Goal: Use online tool/utility: Utilize a website feature to perform a specific function

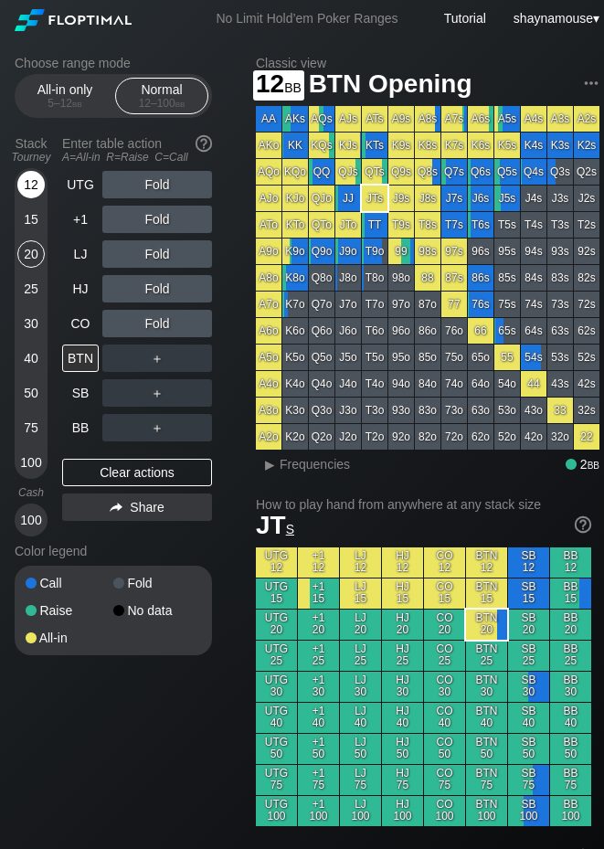
click at [28, 191] on div "12" at bounding box center [30, 184] width 27 height 27
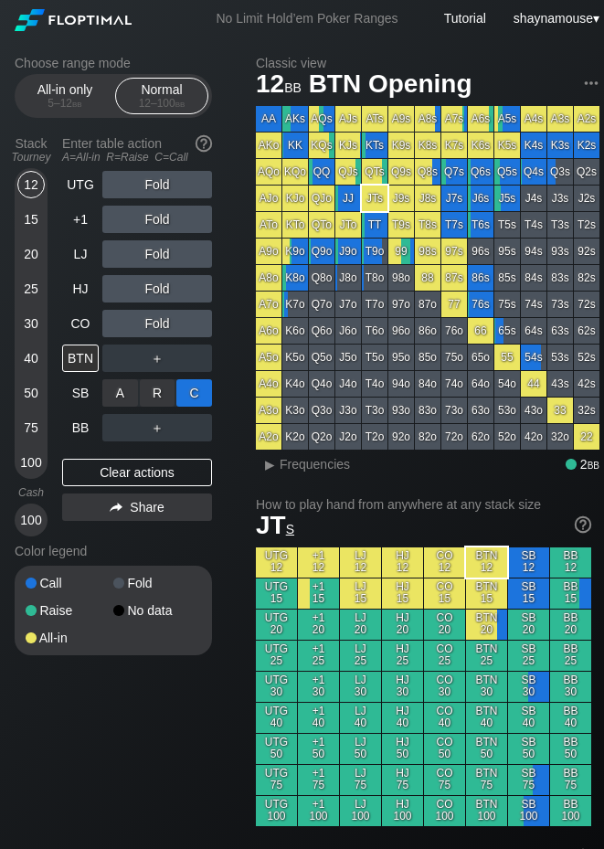
click at [191, 398] on div "C ✕" at bounding box center [194, 392] width 36 height 27
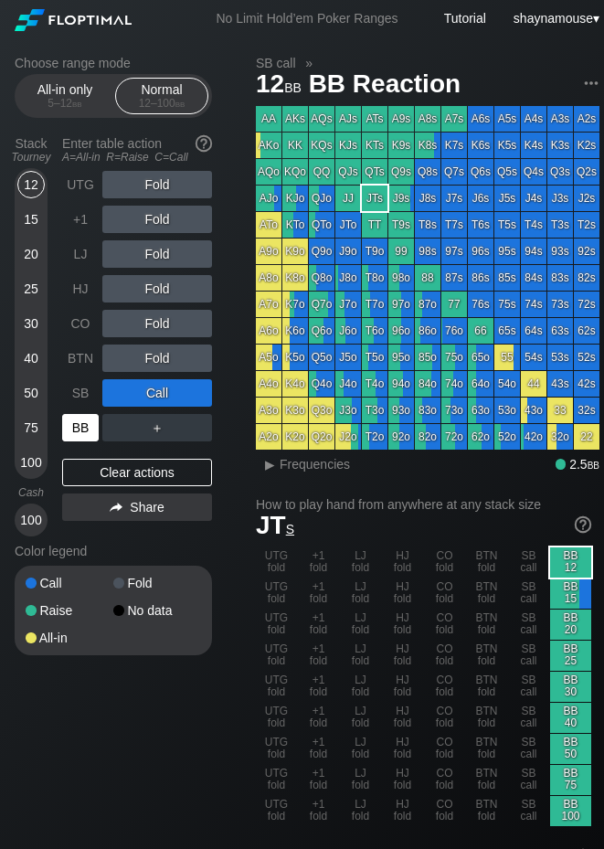
click at [78, 419] on div "BB" at bounding box center [80, 427] width 37 height 27
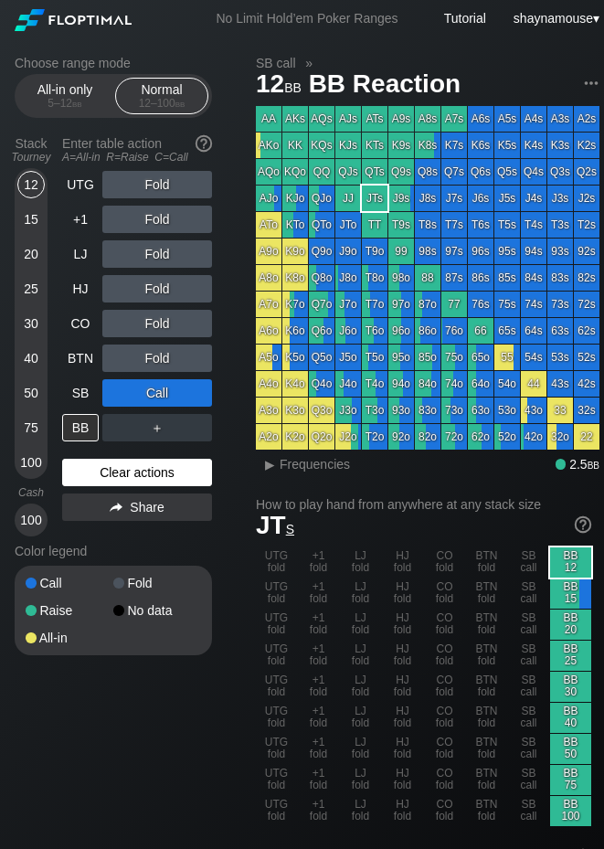
click at [118, 467] on div "Clear actions" at bounding box center [137, 472] width 150 height 27
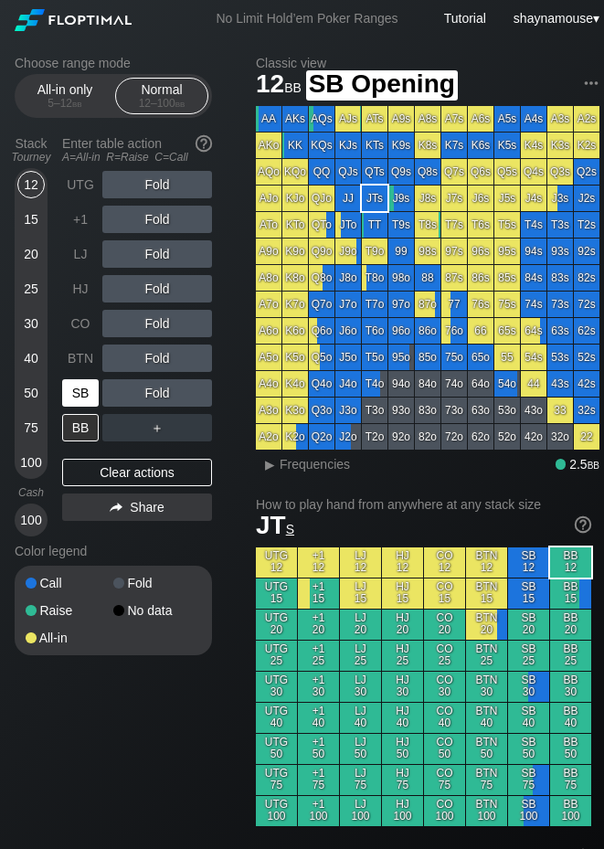
click at [93, 384] on div "SB" at bounding box center [80, 392] width 37 height 27
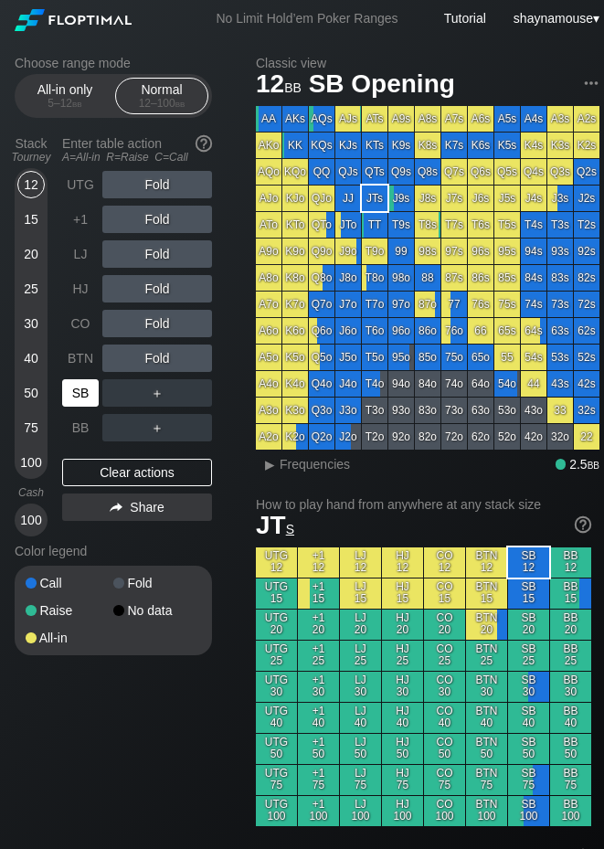
click at [93, 384] on div "SB" at bounding box center [80, 392] width 37 height 27
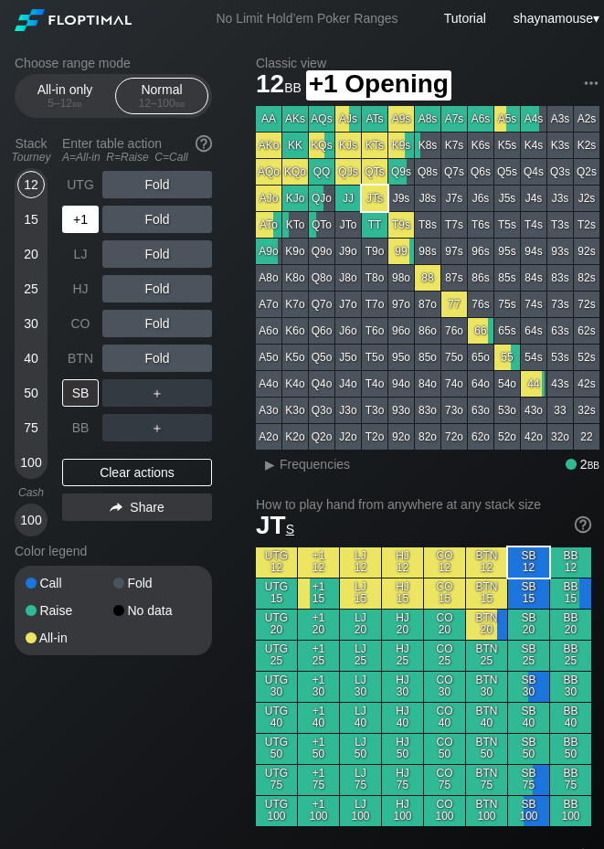
click at [83, 232] on div "+1" at bounding box center [80, 219] width 37 height 27
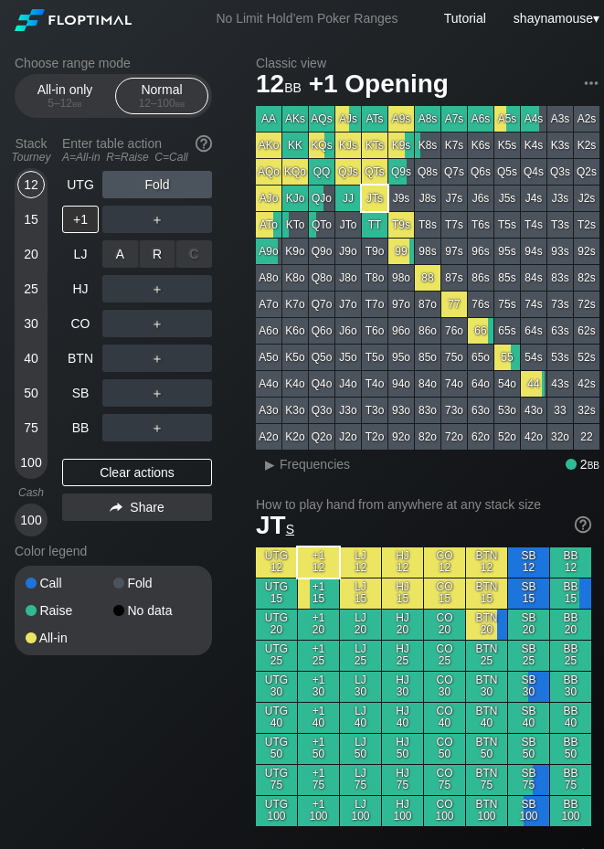
click at [122, 234] on div "A ✕ R ✕ C ✕ ＋" at bounding box center [157, 254] width 110 height 42
click at [114, 225] on div "A ✕" at bounding box center [120, 219] width 36 height 27
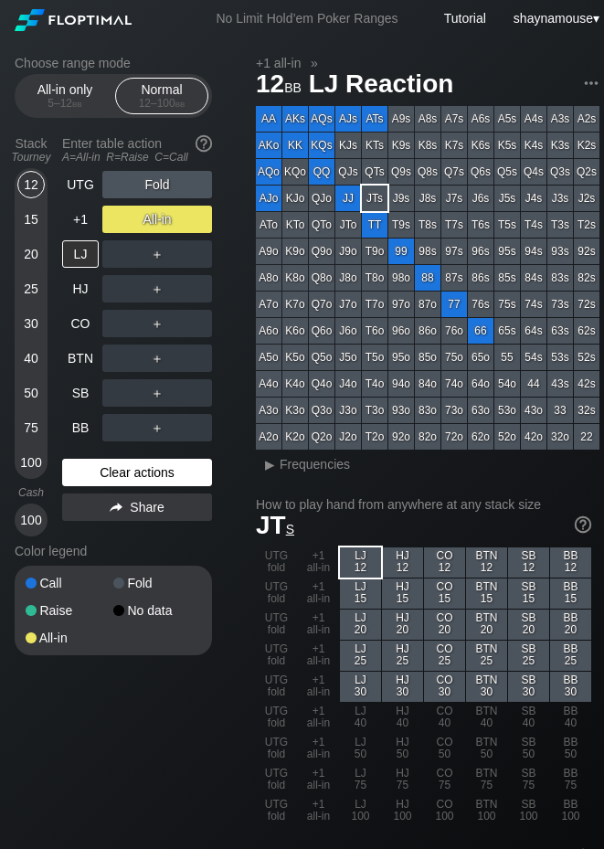
click at [154, 476] on div "Clear actions" at bounding box center [137, 472] width 150 height 27
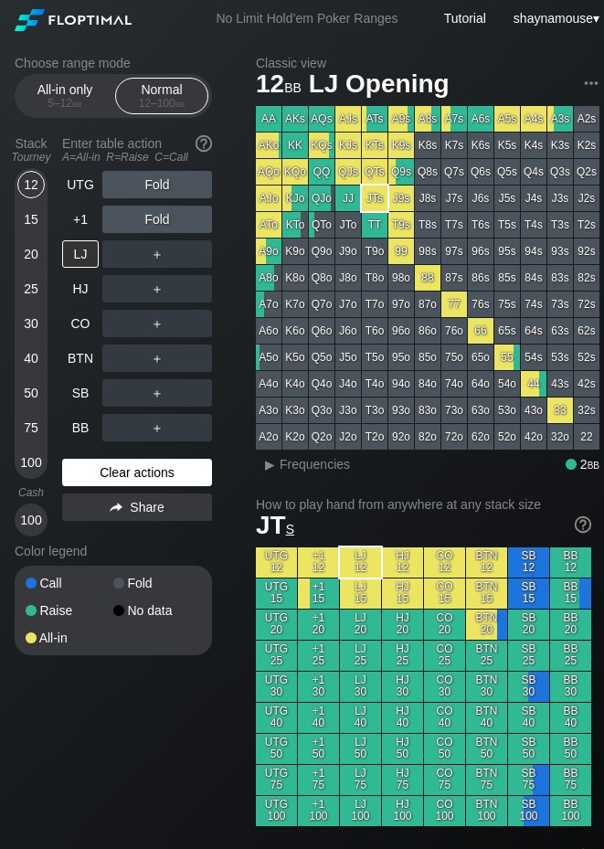
click at [154, 476] on div "Clear actions" at bounding box center [137, 472] width 150 height 27
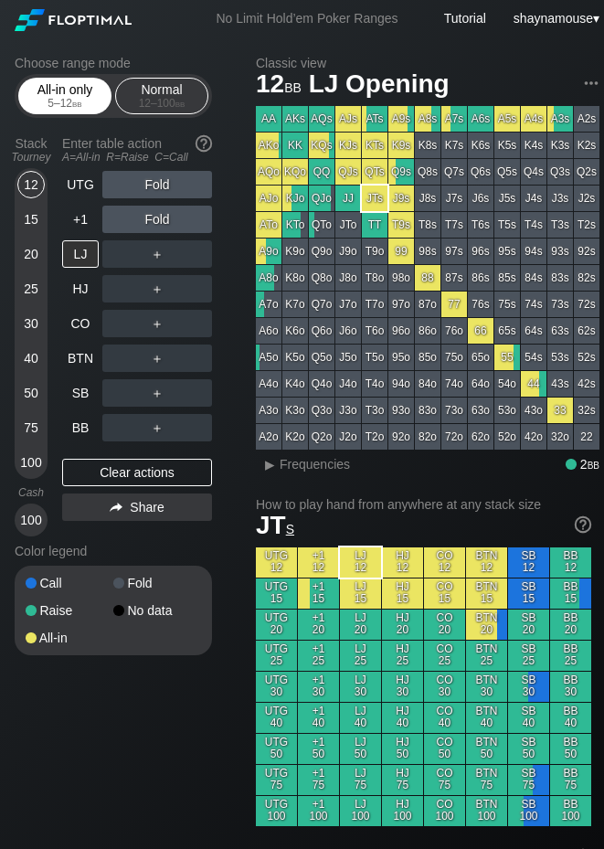
click at [65, 97] on div "5 – 12 bb" at bounding box center [65, 103] width 77 height 13
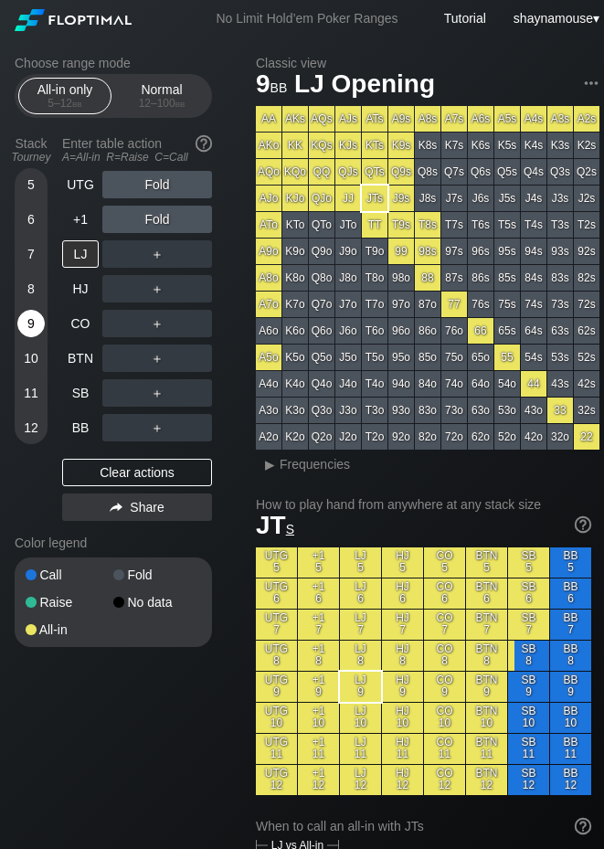
click at [35, 320] on div "9" at bounding box center [30, 323] width 27 height 27
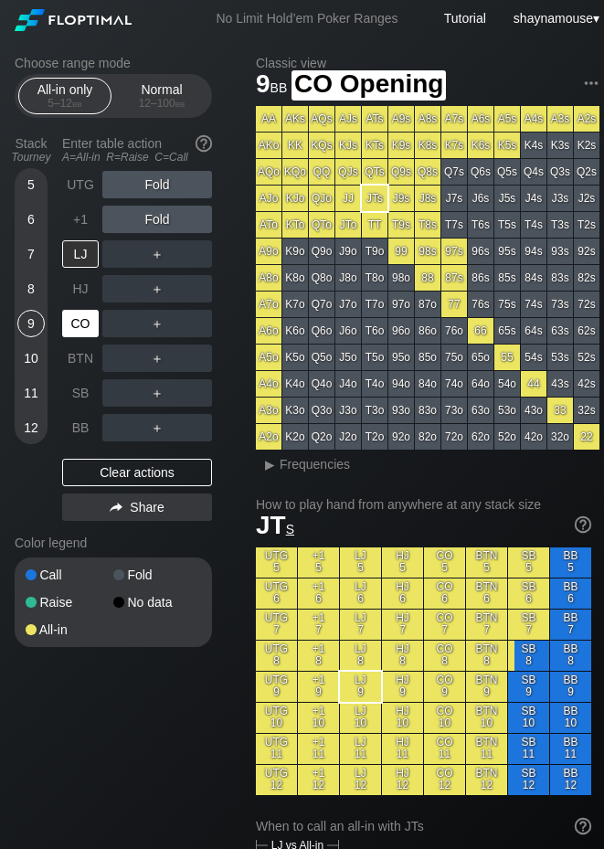
click at [92, 330] on div "CO" at bounding box center [80, 323] width 37 height 27
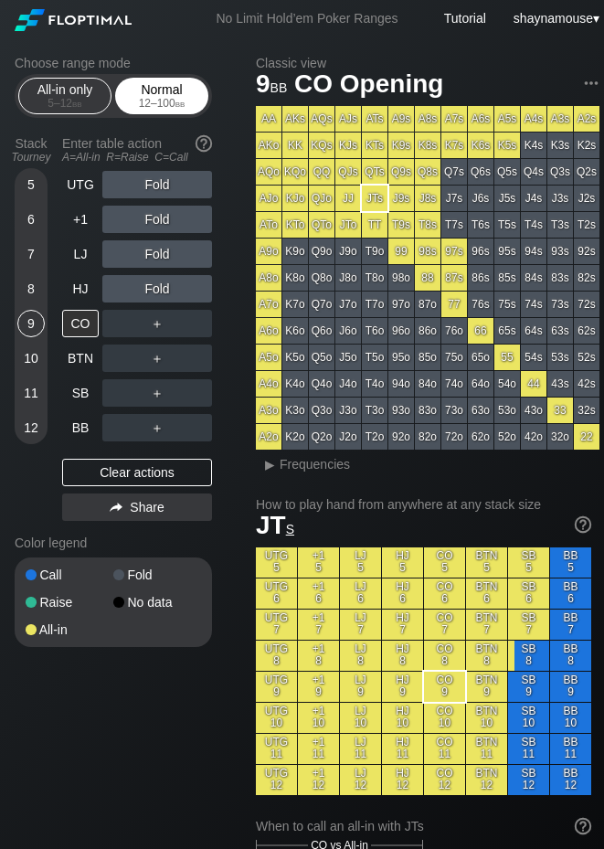
click at [196, 106] on div "12 – 100 bb" at bounding box center [161, 103] width 77 height 13
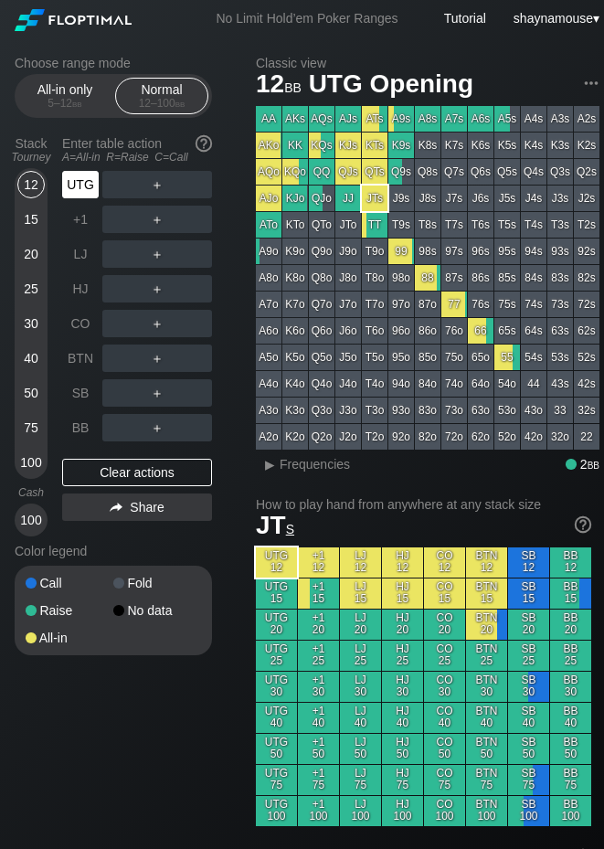
click at [84, 192] on div "UTG" at bounding box center [80, 184] width 37 height 27
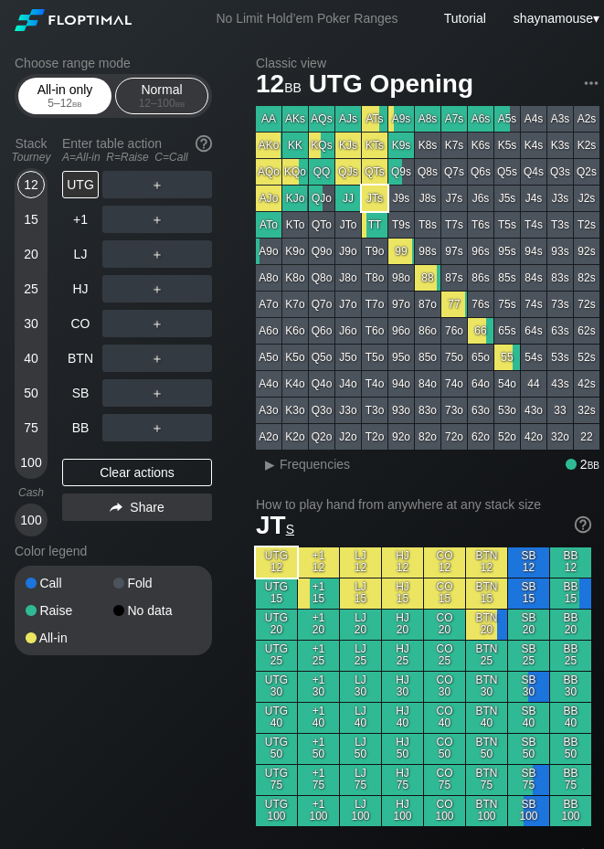
click at [67, 92] on div "All-in only 5 – 12 bb" at bounding box center [65, 96] width 84 height 35
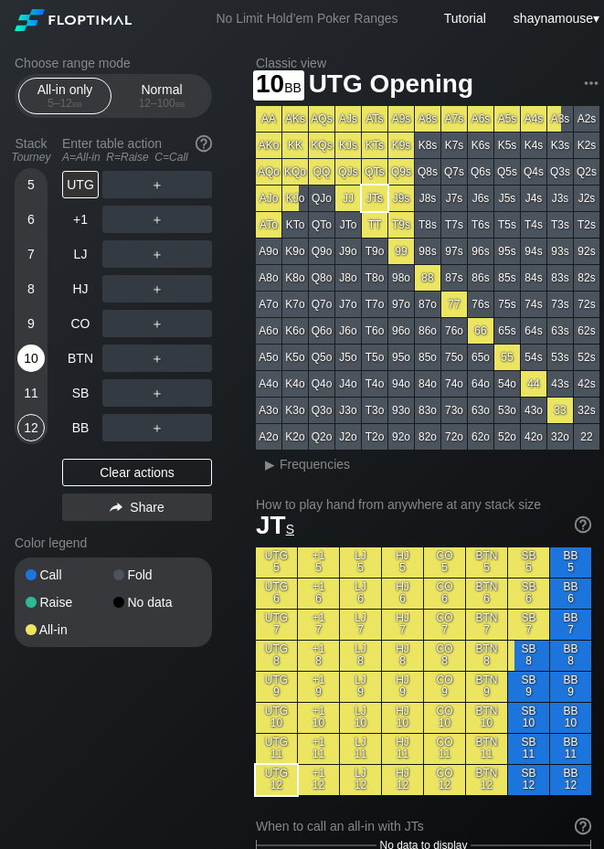
click at [28, 368] on div "10" at bounding box center [30, 358] width 27 height 27
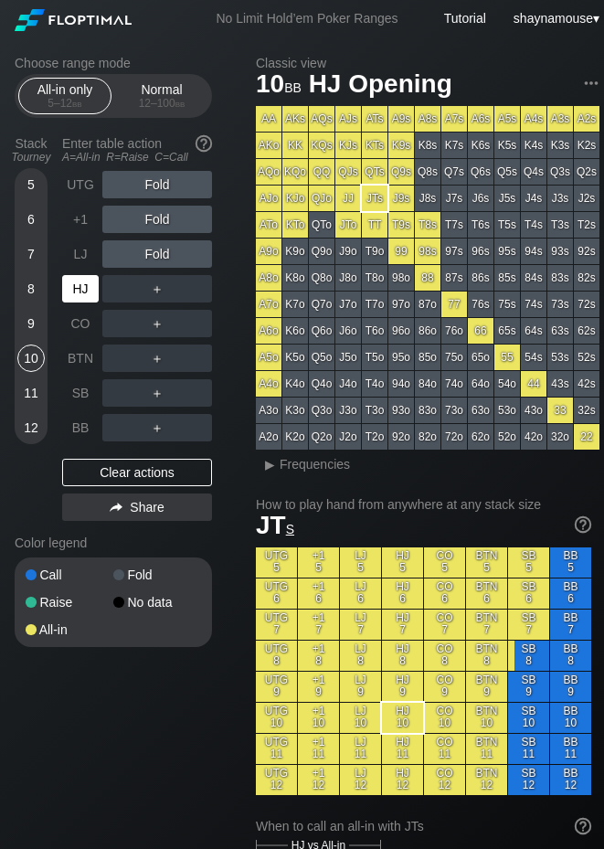
click at [88, 297] on div "HJ" at bounding box center [80, 288] width 37 height 27
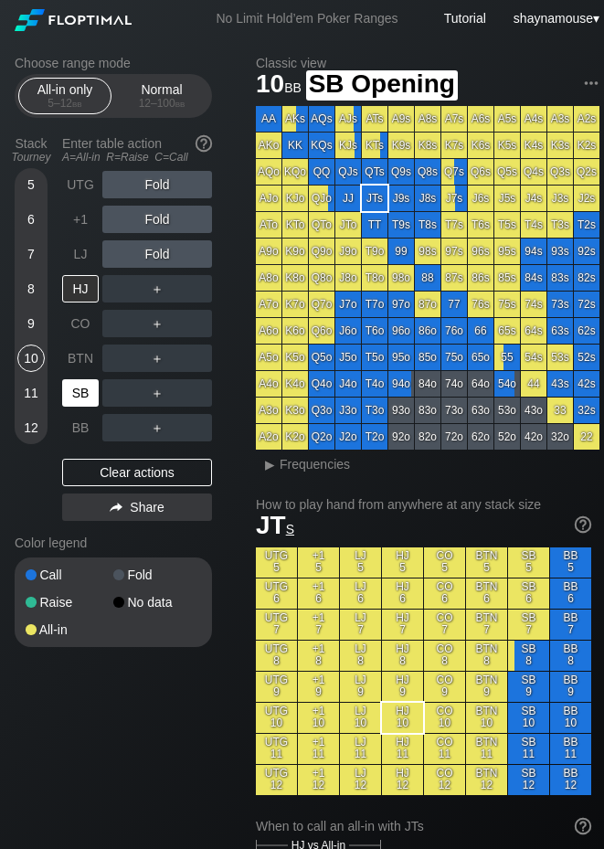
click at [91, 391] on div "SB" at bounding box center [80, 392] width 37 height 27
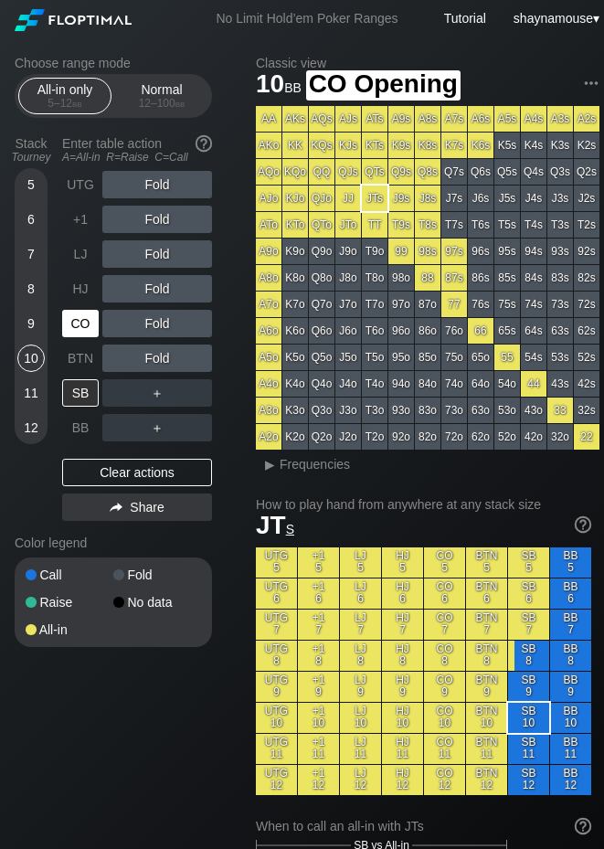
click at [69, 321] on div "CO" at bounding box center [80, 323] width 37 height 27
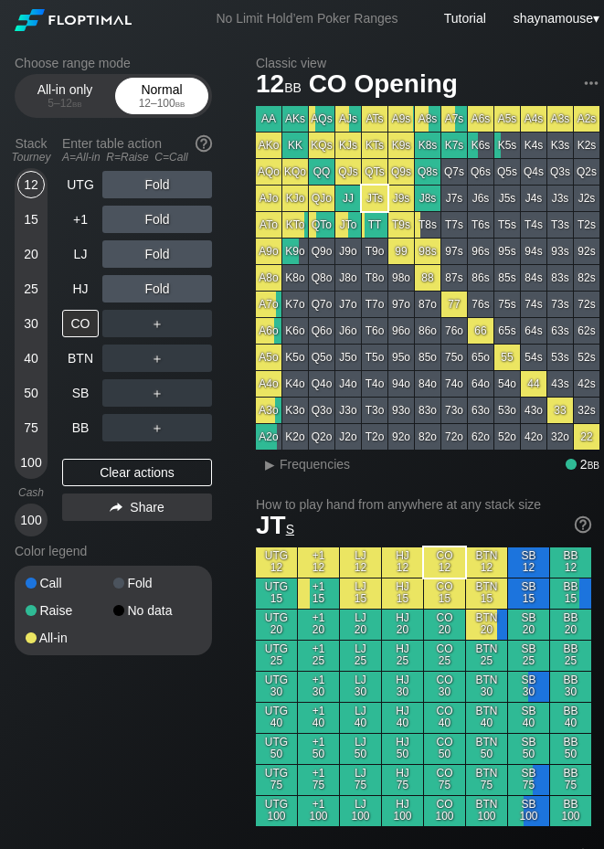
click at [141, 98] on div "12 – 100 bb" at bounding box center [161, 103] width 77 height 13
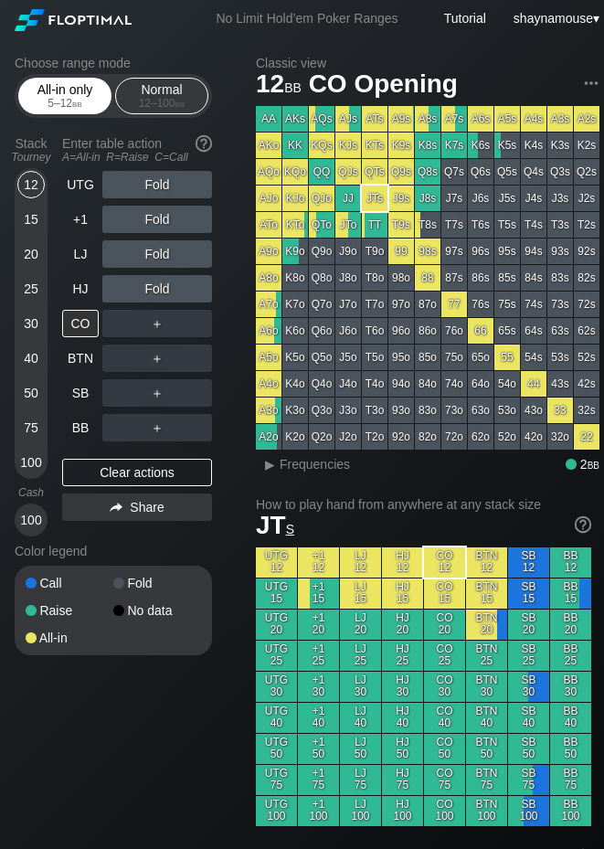
click at [57, 103] on div "5 – 12 bb" at bounding box center [65, 103] width 77 height 13
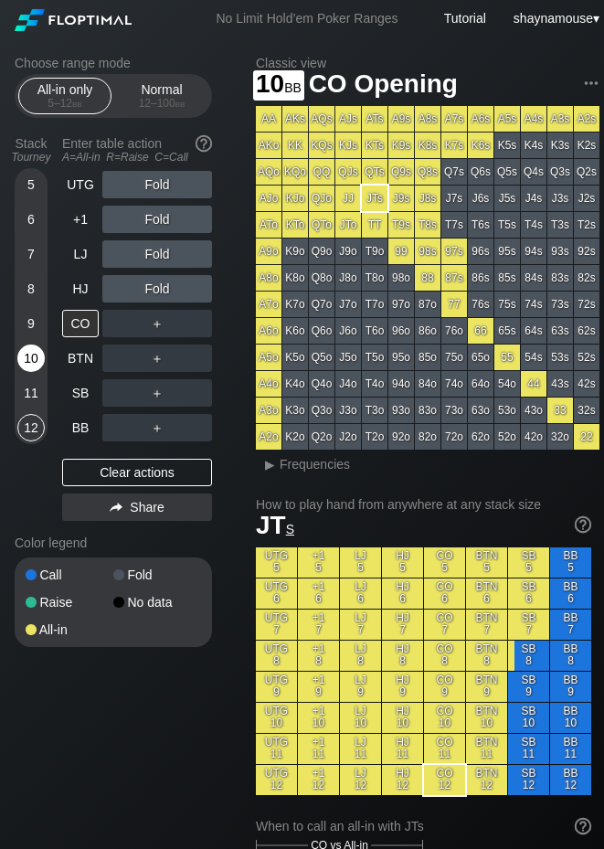
click at [34, 356] on div "10" at bounding box center [30, 358] width 27 height 27
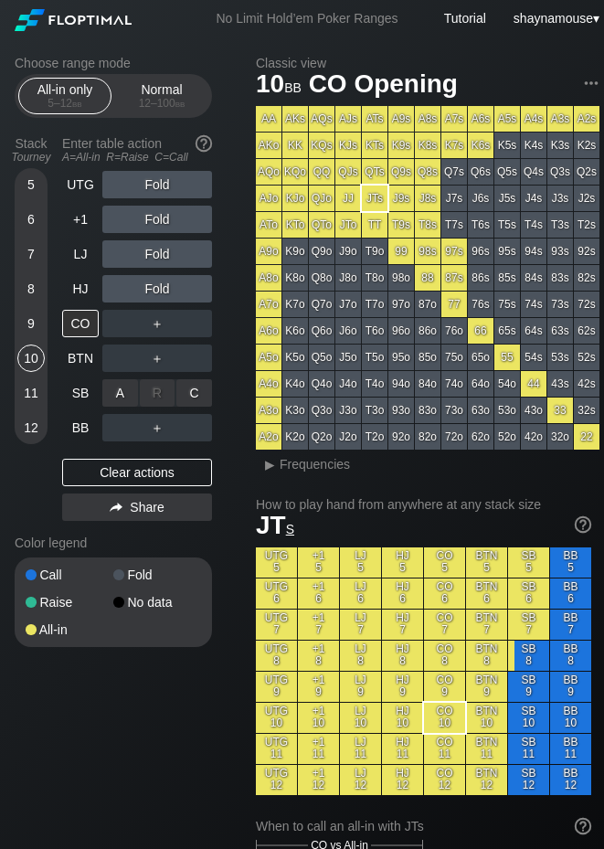
click at [194, 394] on div "C ✕" at bounding box center [194, 392] width 36 height 27
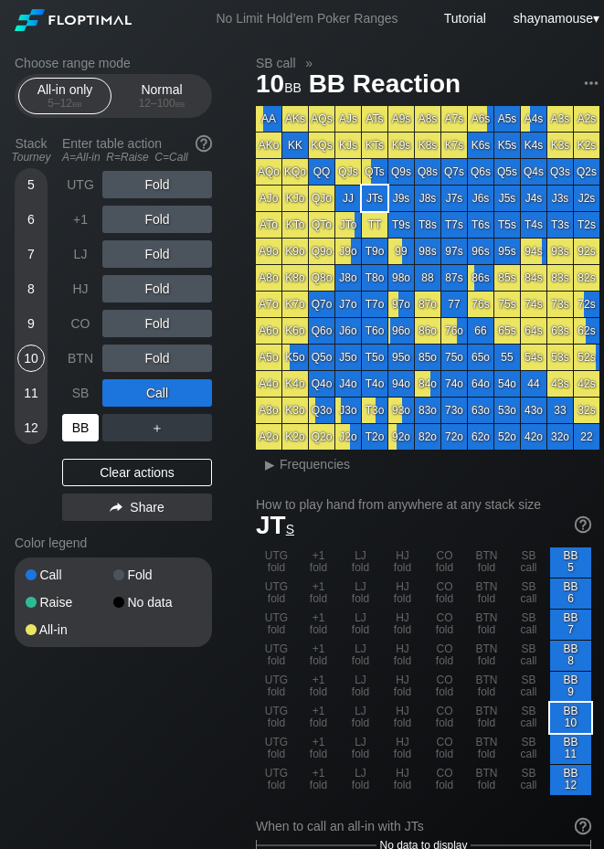
click at [90, 421] on div "BB" at bounding box center [80, 427] width 37 height 27
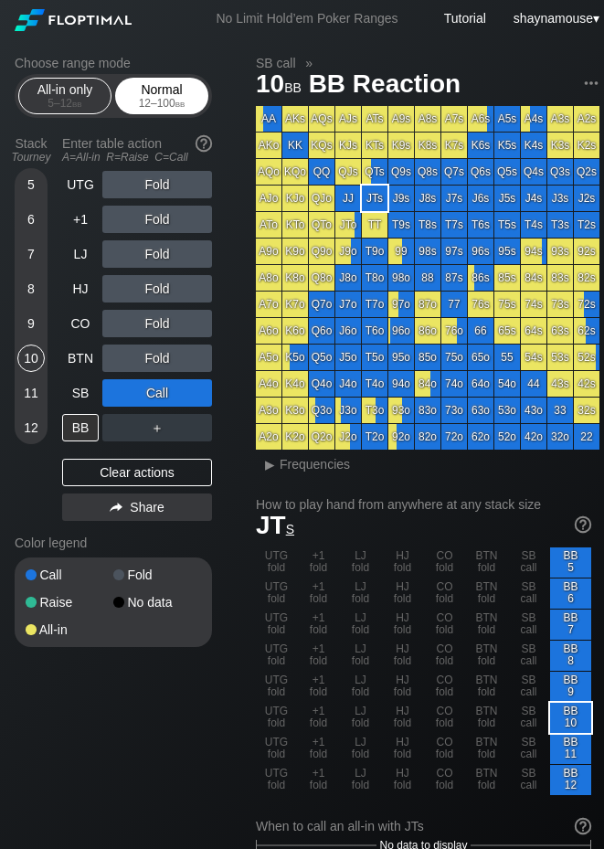
click at [165, 101] on div "12 – 100 bb" at bounding box center [161, 103] width 77 height 13
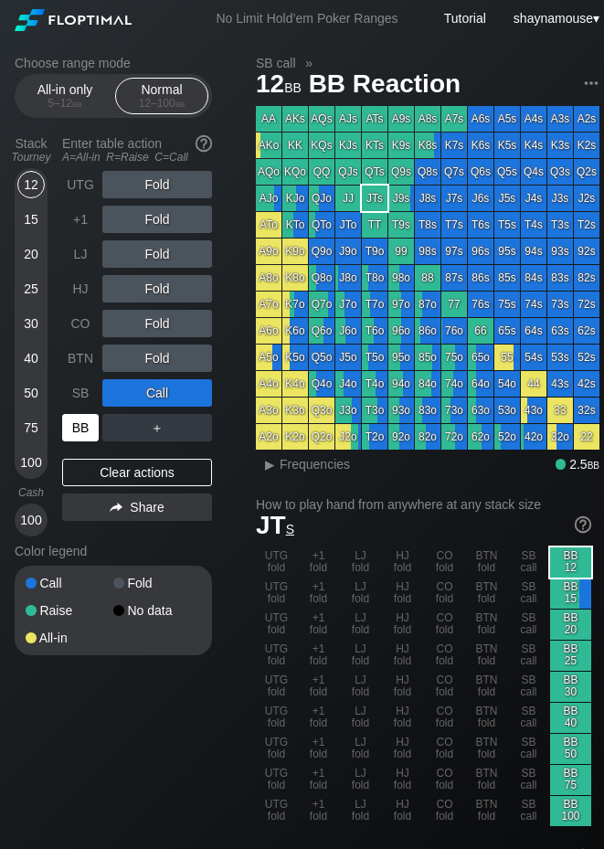
click at [95, 424] on div "BB" at bounding box center [80, 427] width 37 height 27
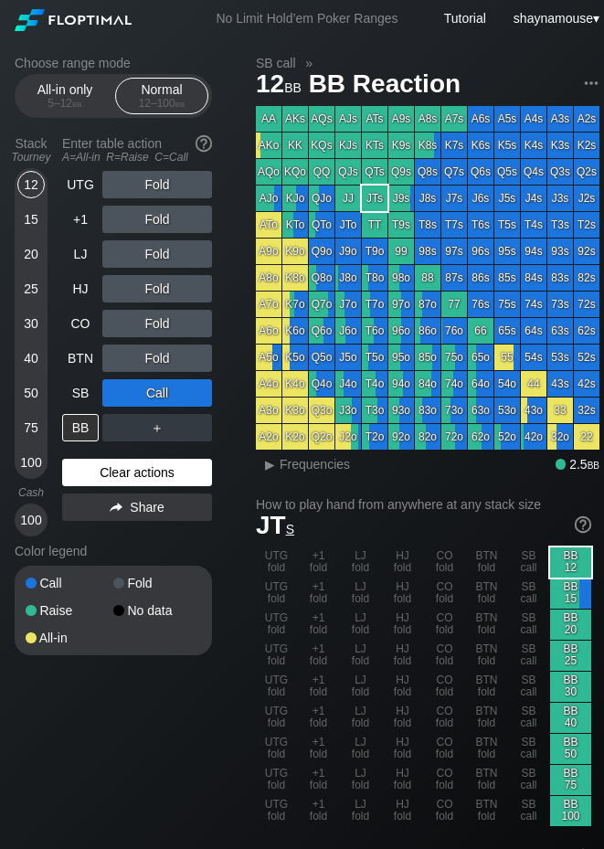
click at [96, 474] on div "Clear actions" at bounding box center [137, 472] width 150 height 27
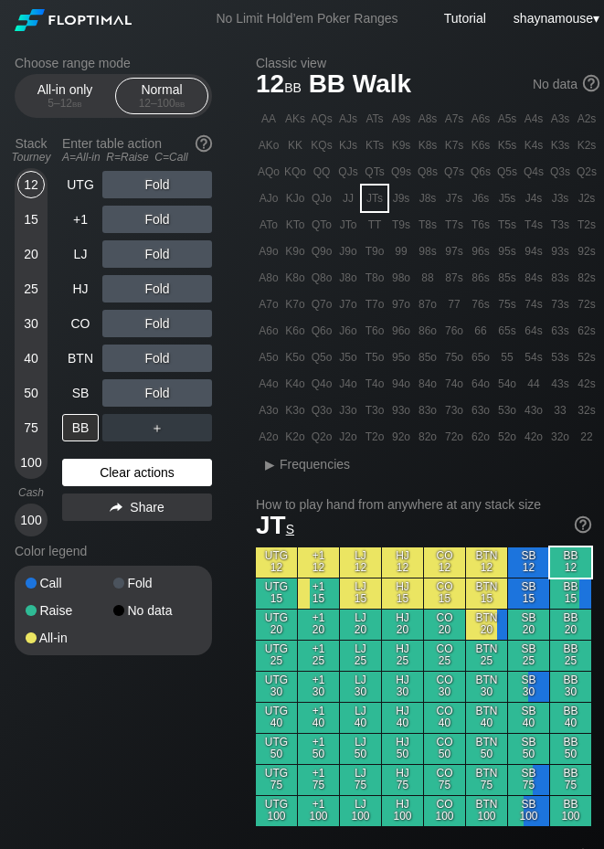
click at [96, 474] on div "Clear actions" at bounding box center [137, 472] width 150 height 27
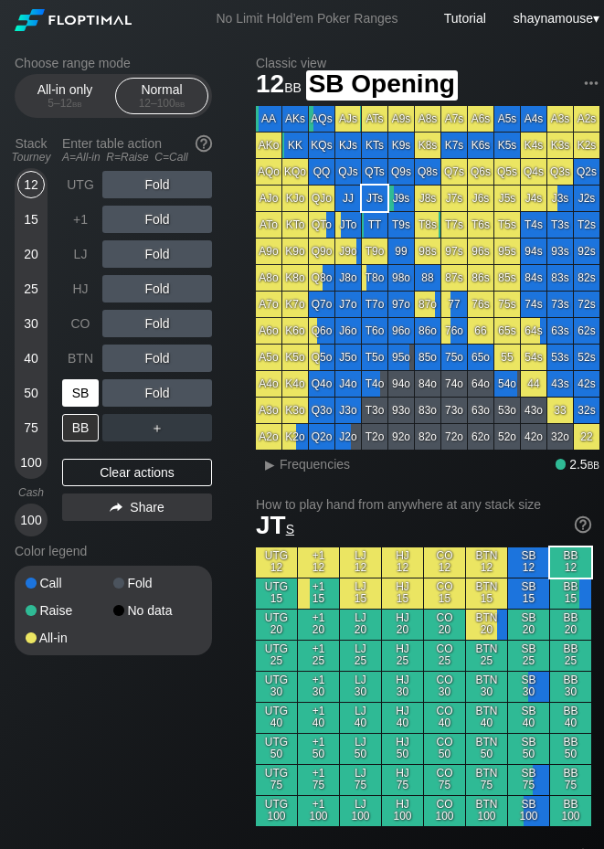
click at [76, 394] on div "SB" at bounding box center [80, 392] width 37 height 27
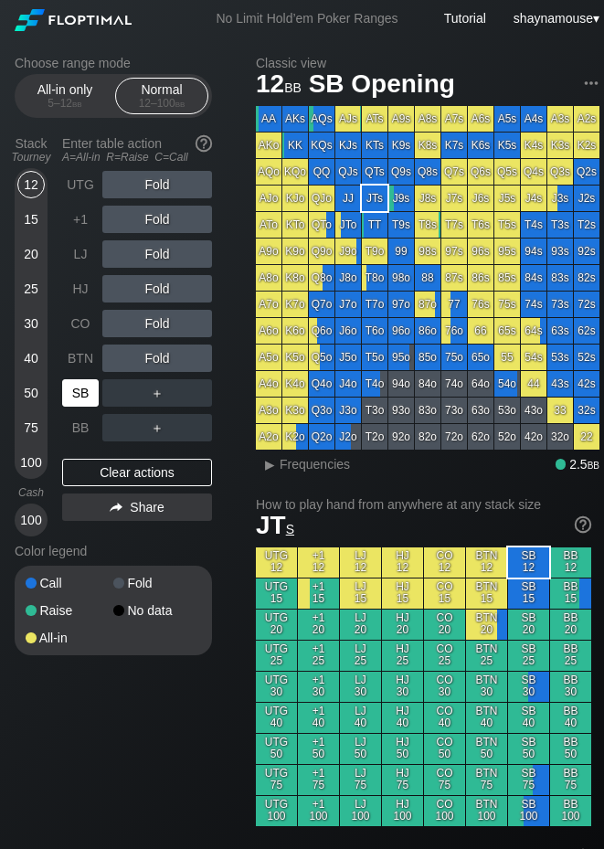
click at [76, 394] on div "SB" at bounding box center [80, 392] width 37 height 27
click at [160, 351] on div "R ✕" at bounding box center [158, 358] width 36 height 27
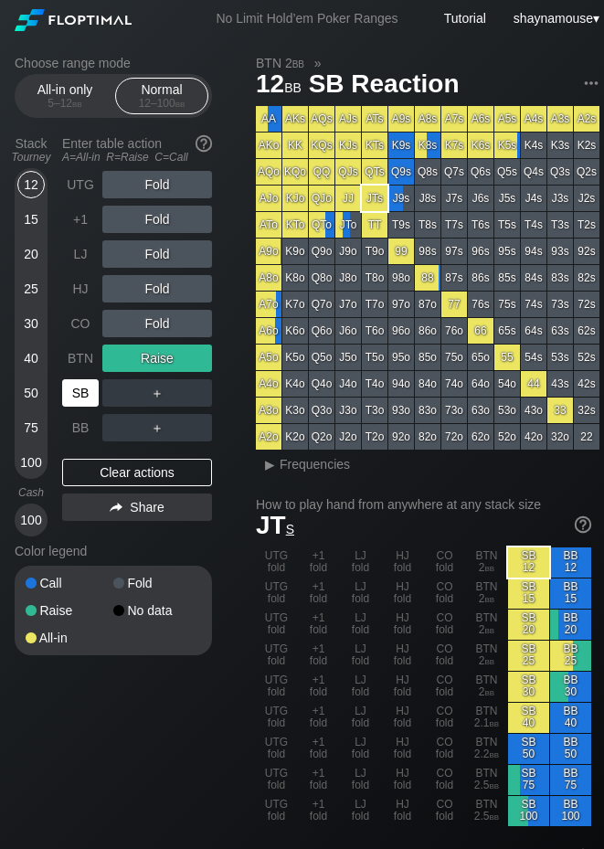
click at [73, 388] on div "SB" at bounding box center [80, 392] width 37 height 27
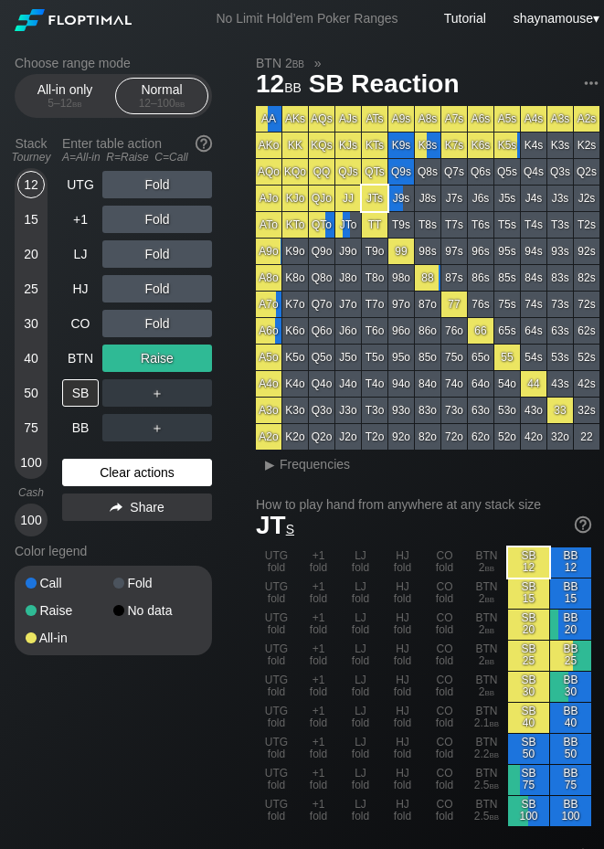
click at [187, 470] on div "Clear actions" at bounding box center [137, 472] width 150 height 27
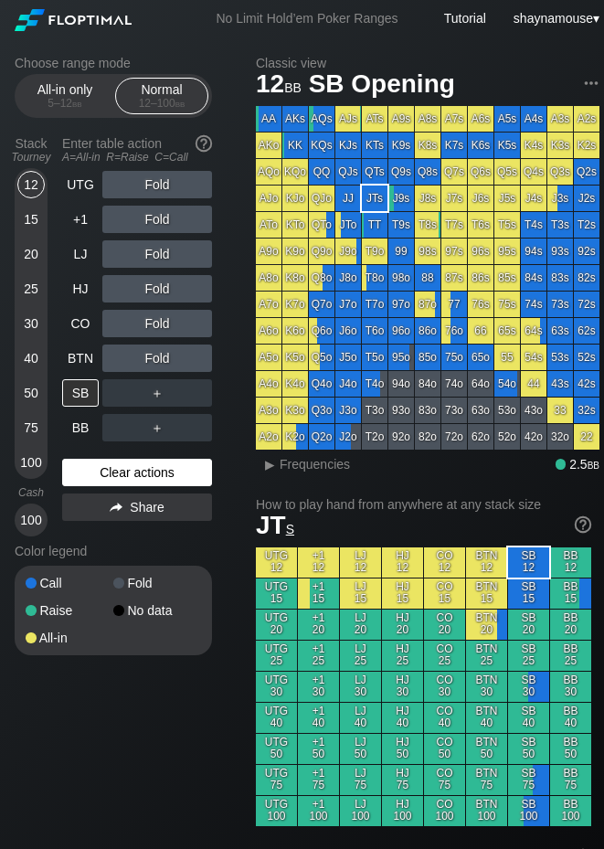
click at [185, 470] on div "Clear actions" at bounding box center [137, 472] width 150 height 27
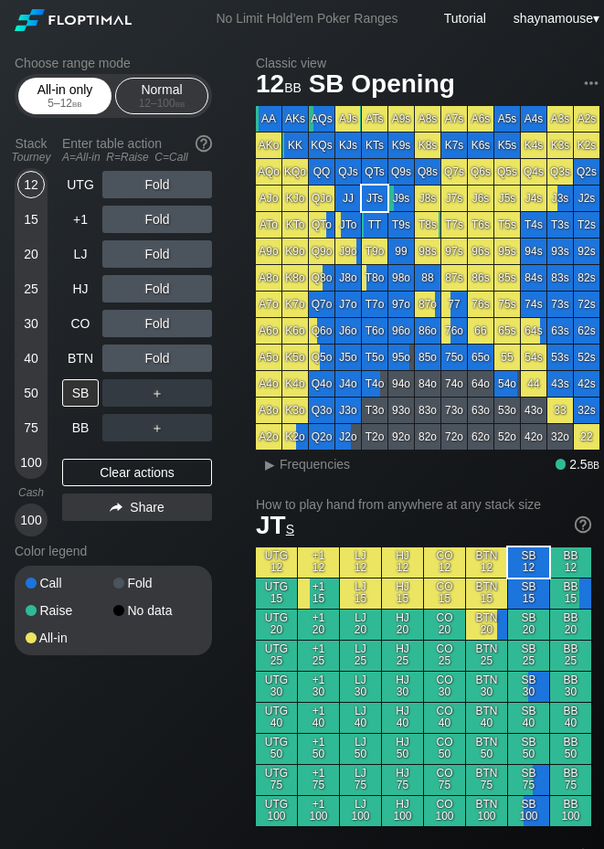
drag, startPoint x: 58, startPoint y: 90, endPoint x: 58, endPoint y: 104, distance: 13.7
click at [58, 90] on div "All-in only 5 – 12 bb" at bounding box center [65, 96] width 84 height 35
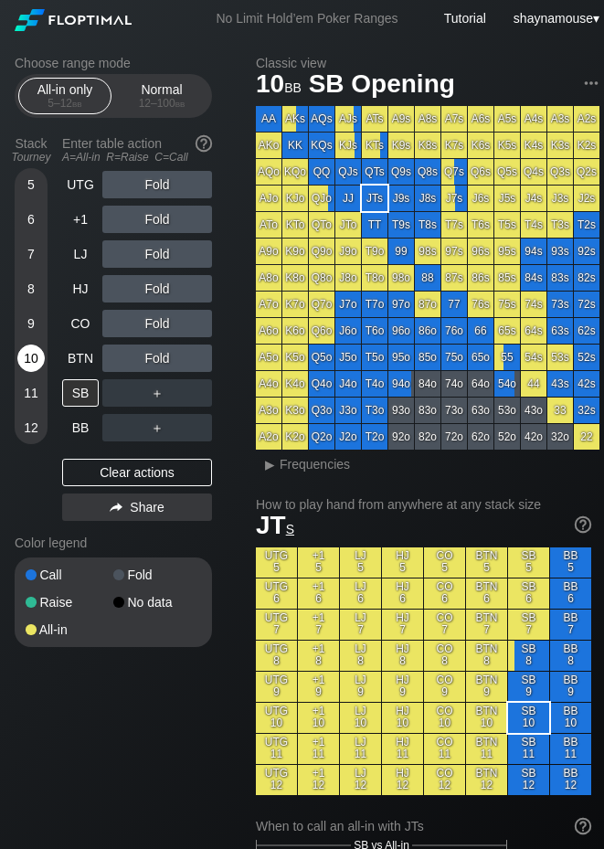
click at [26, 351] on div "10" at bounding box center [30, 358] width 27 height 27
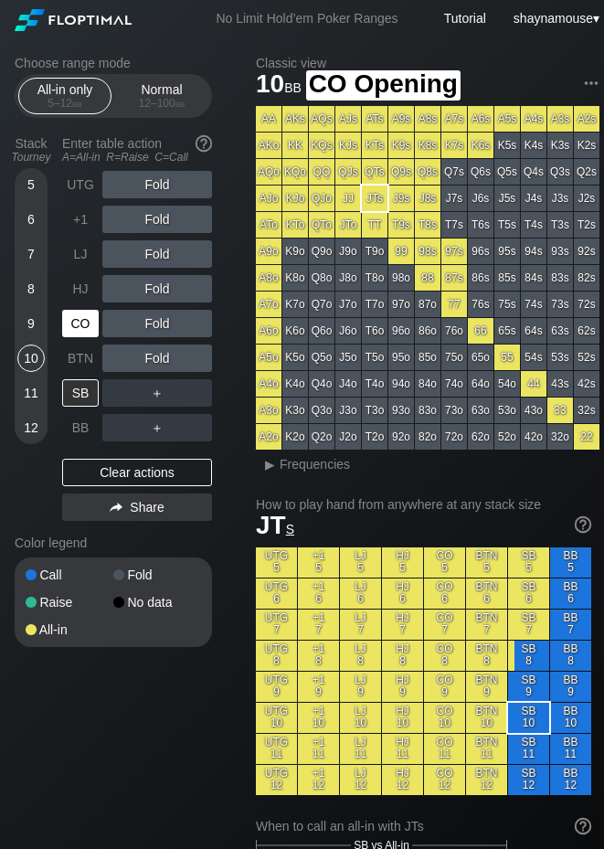
click at [74, 325] on div "CO" at bounding box center [80, 323] width 37 height 27
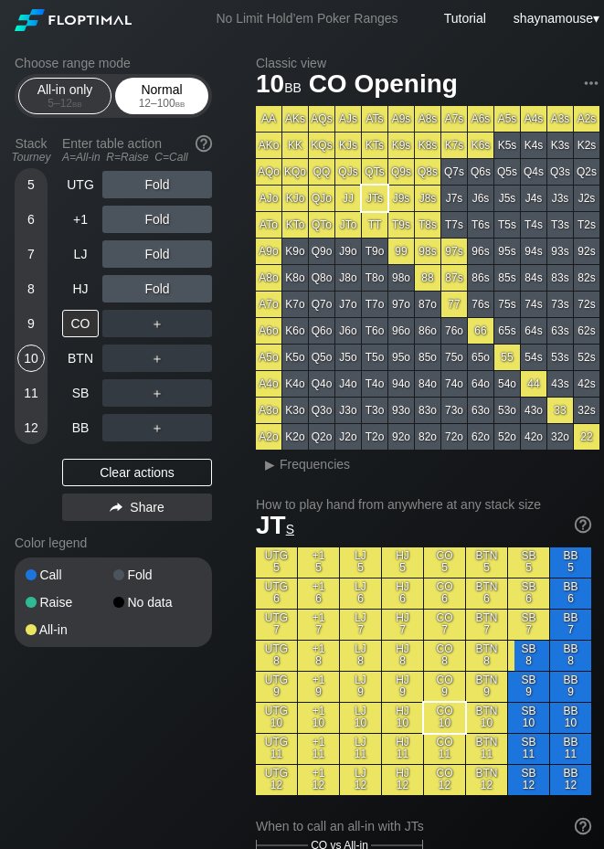
click at [141, 97] on div "12 – 100 bb" at bounding box center [161, 103] width 77 height 13
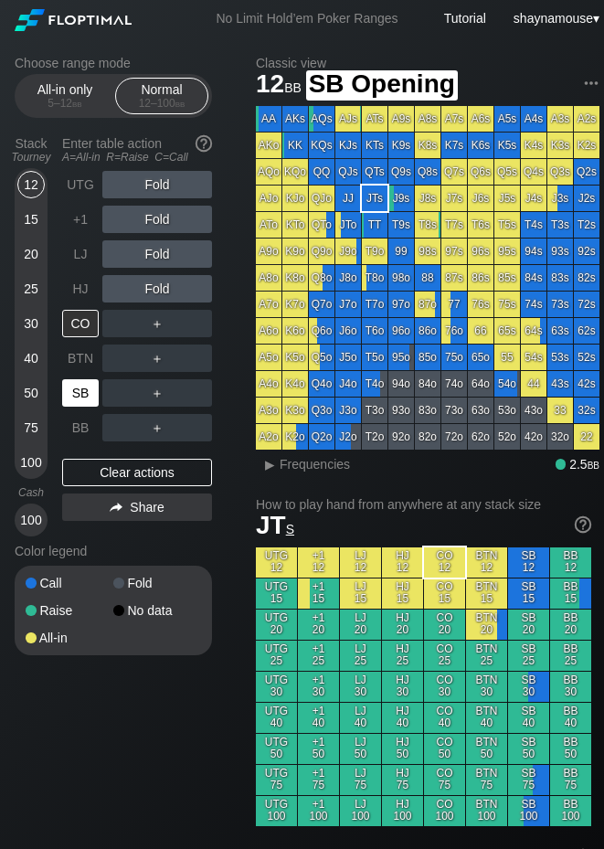
click at [69, 389] on div "SB" at bounding box center [80, 392] width 37 height 27
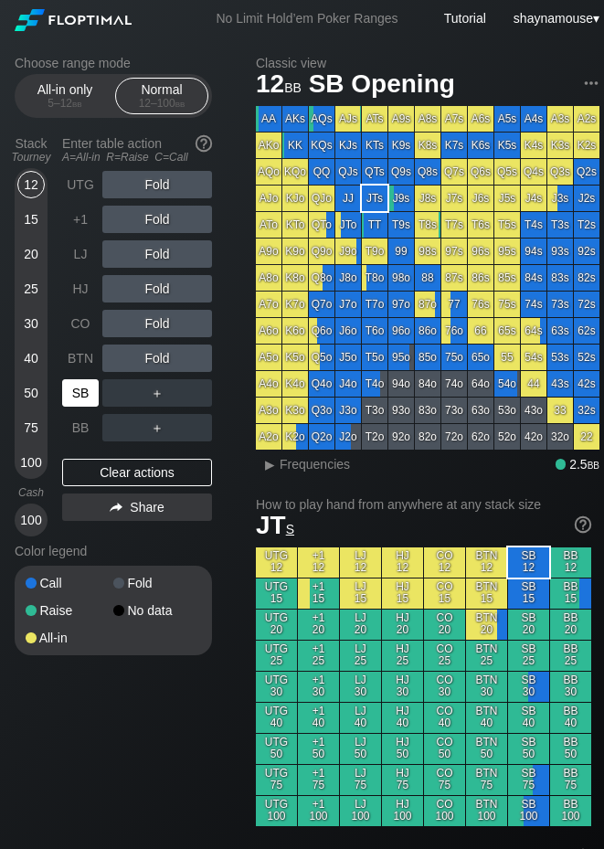
click at [69, 389] on div "SB" at bounding box center [80, 392] width 37 height 27
click at [133, 395] on div "A ✕" at bounding box center [120, 392] width 36 height 27
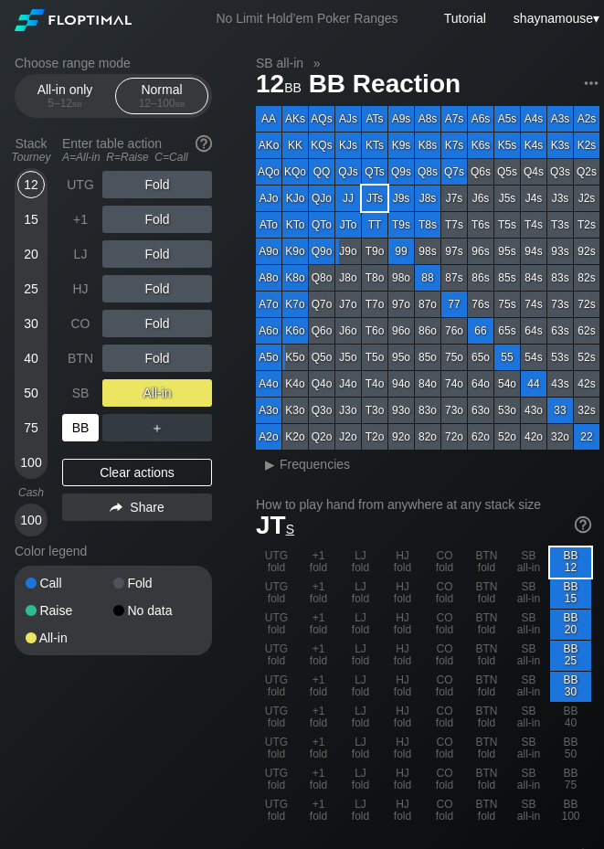
click at [90, 428] on div "BB" at bounding box center [80, 427] width 37 height 27
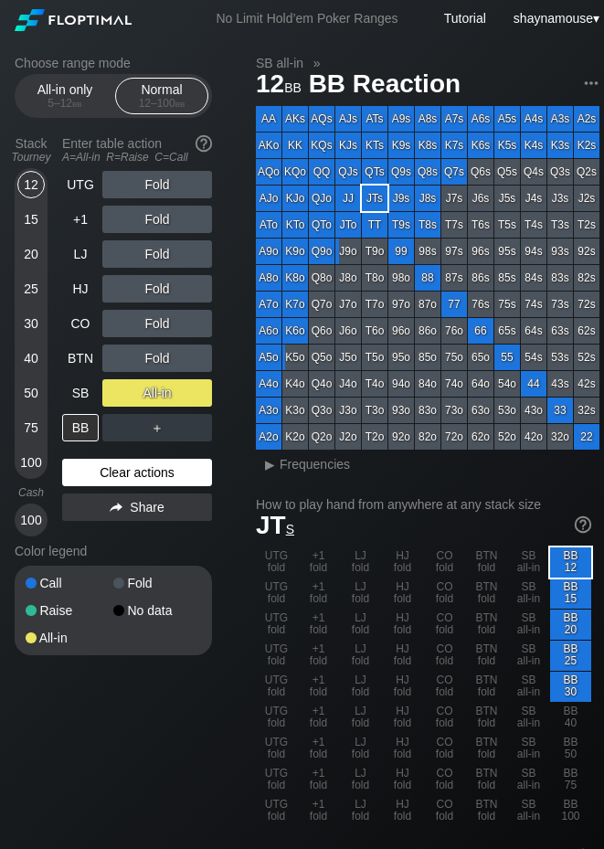
click at [159, 471] on div "Clear actions" at bounding box center [137, 472] width 150 height 27
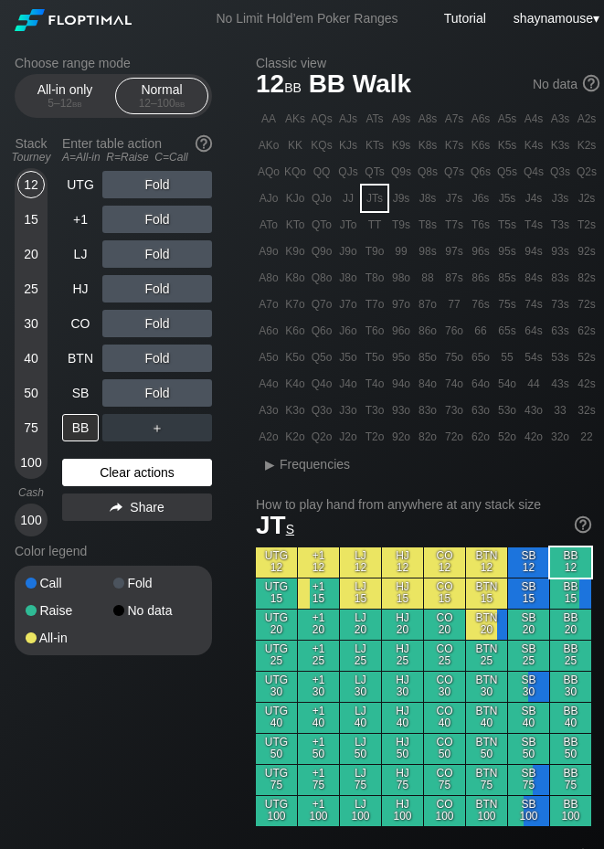
click at [155, 471] on div "Clear actions" at bounding box center [137, 472] width 150 height 27
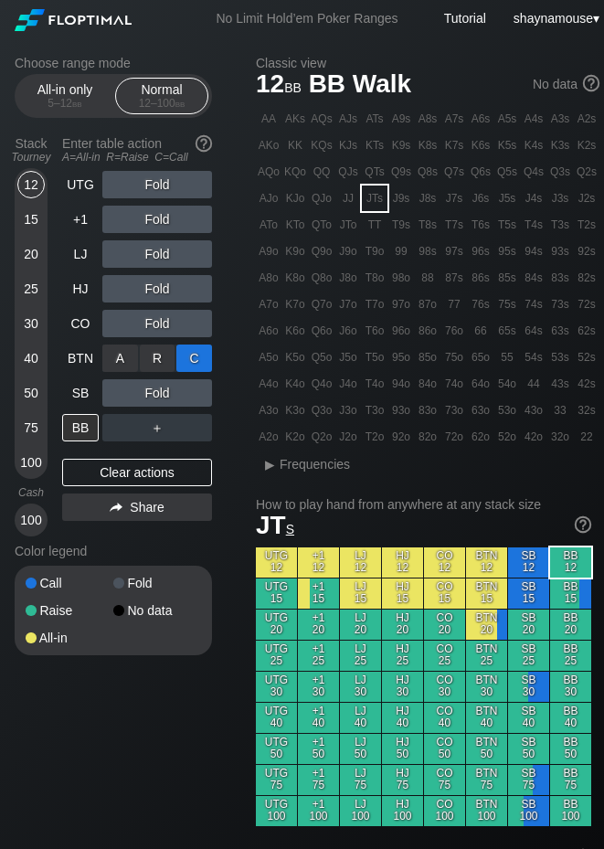
click at [183, 356] on div "C ✕" at bounding box center [194, 358] width 36 height 27
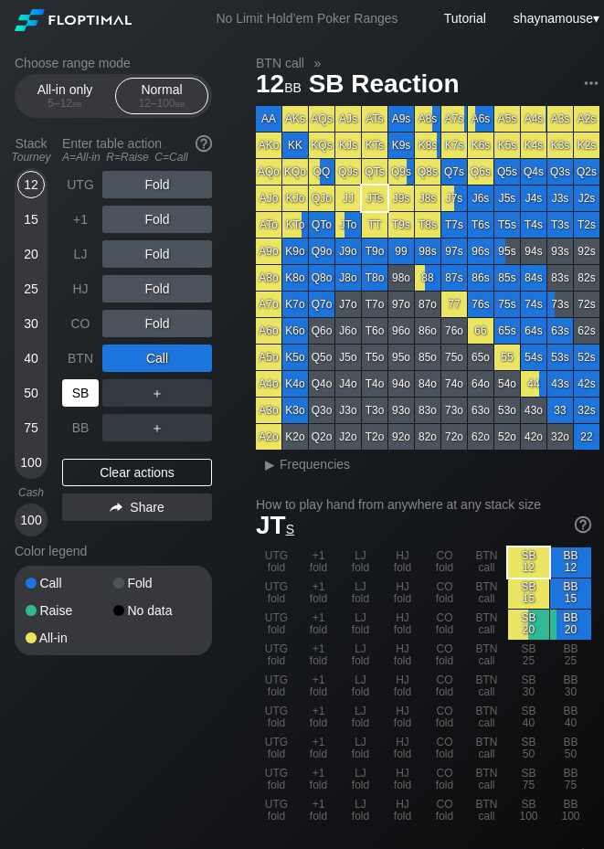
click at [88, 402] on div "SB" at bounding box center [80, 392] width 37 height 27
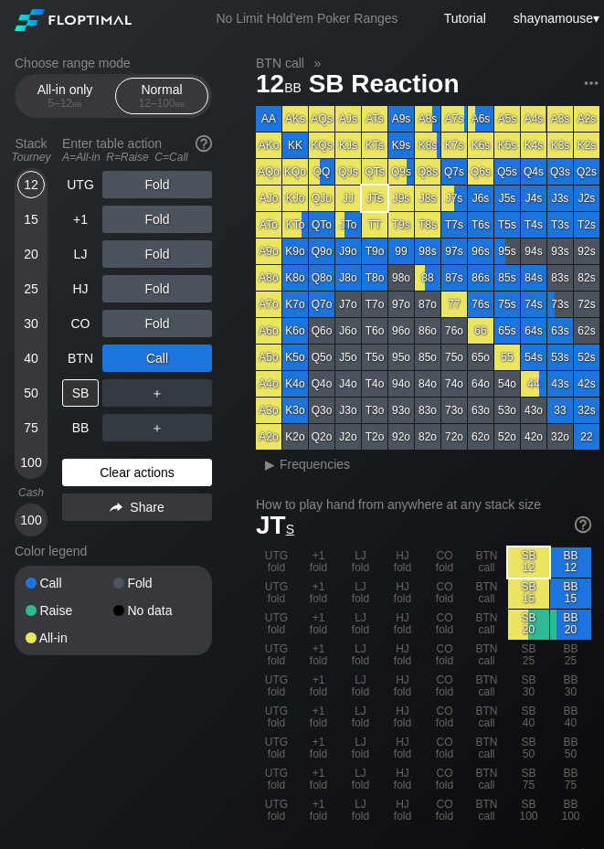
click at [122, 482] on div "Clear actions" at bounding box center [137, 472] width 150 height 27
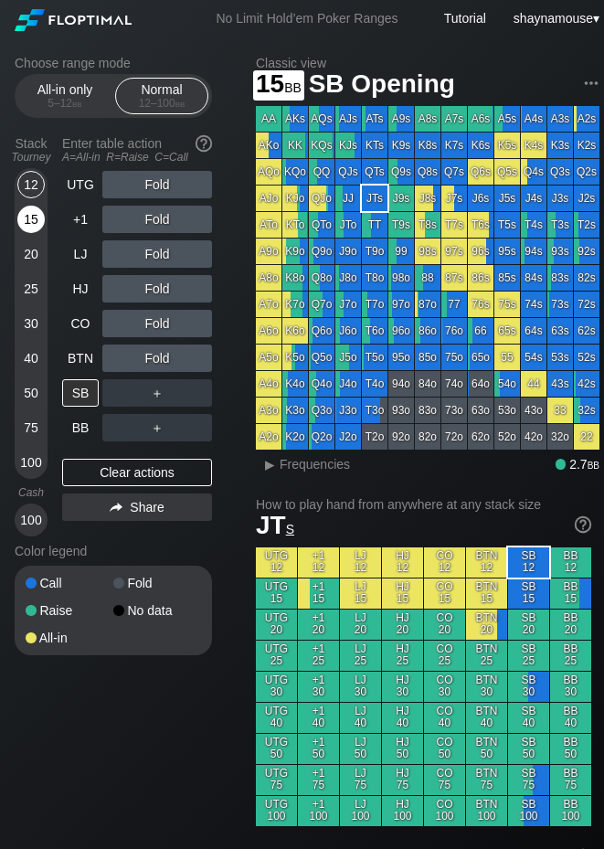
click at [36, 223] on div "15" at bounding box center [30, 219] width 27 height 27
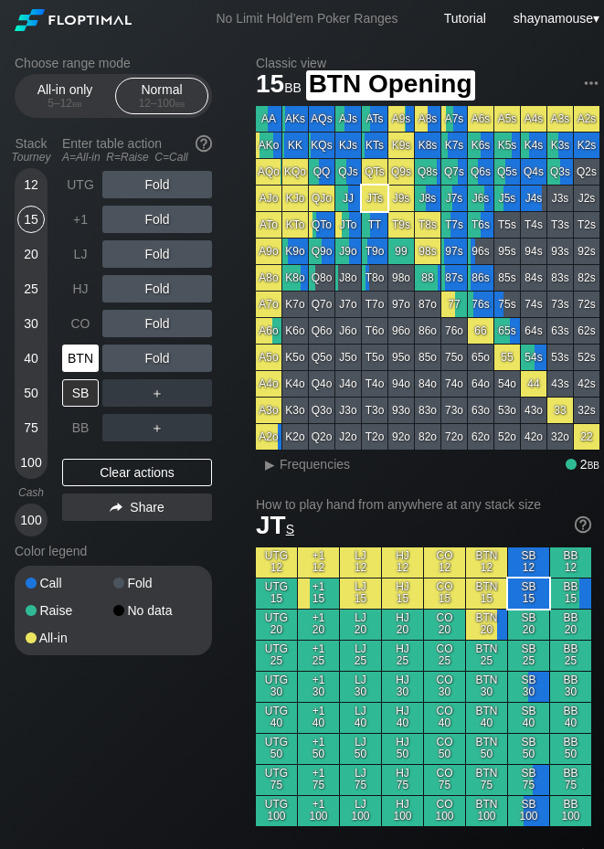
click at [88, 364] on div "BTN" at bounding box center [80, 358] width 37 height 27
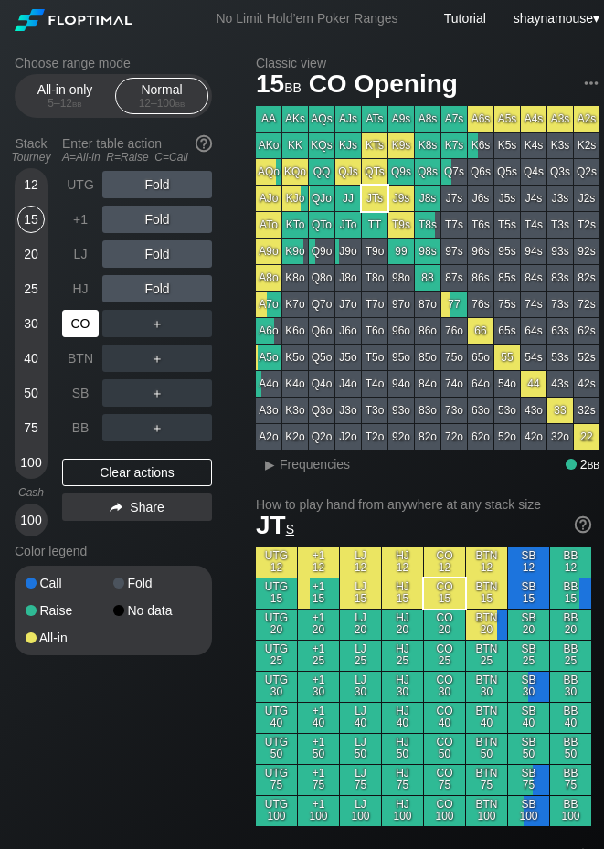
click at [86, 332] on div "CO" at bounding box center [80, 323] width 37 height 27
click at [62, 75] on div "All-in only 5 – 12 bb Normal 12 – 100 bb" at bounding box center [113, 96] width 197 height 44
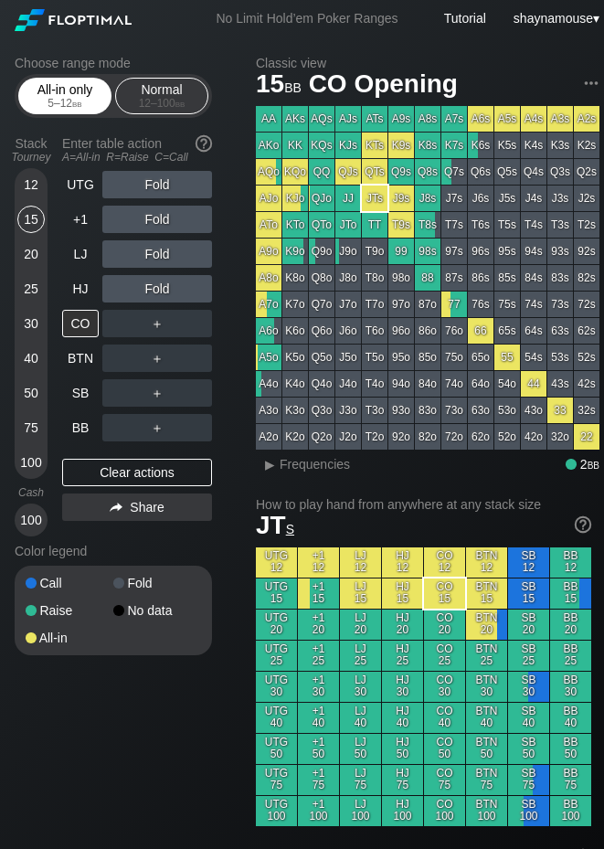
click at [64, 95] on div "All-in only 5 – 12 bb" at bounding box center [65, 96] width 84 height 35
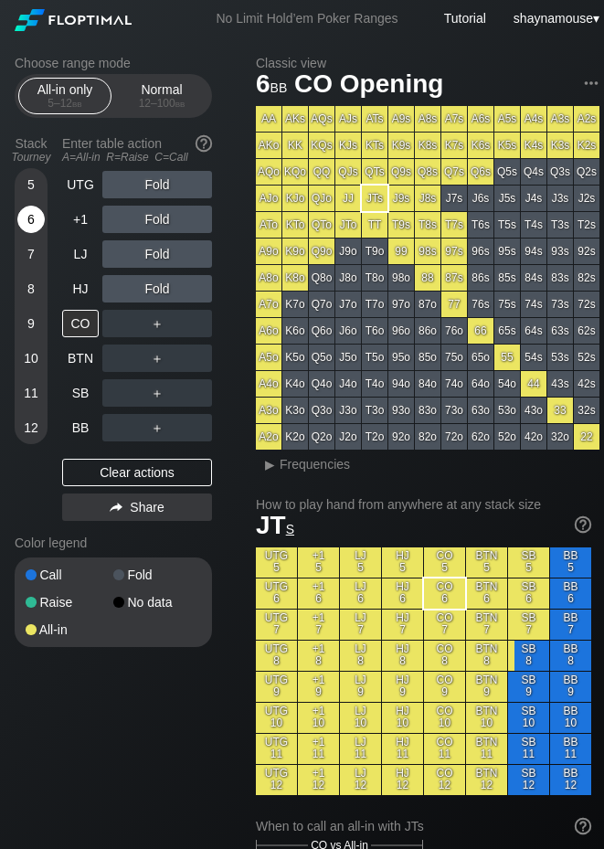
click at [33, 235] on div "6" at bounding box center [30, 223] width 27 height 35
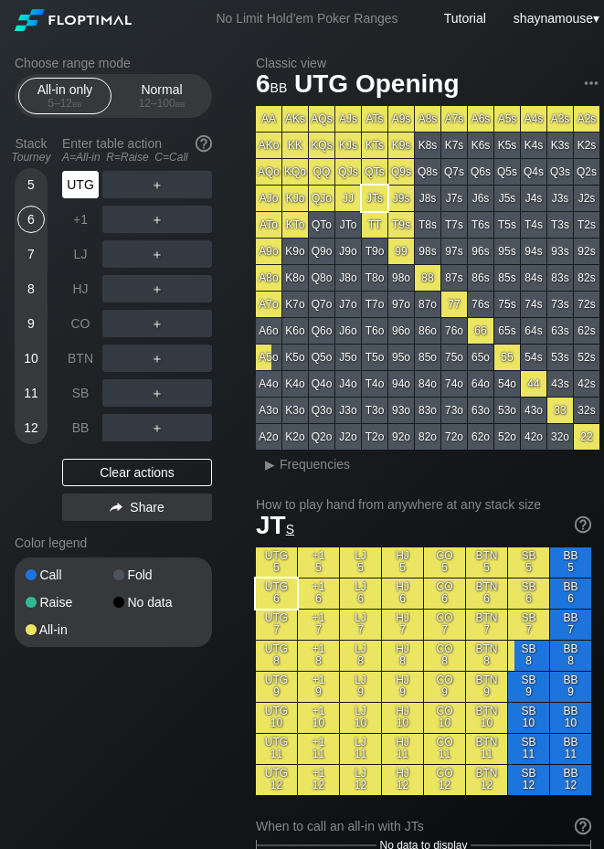
click at [85, 186] on div "UTG" at bounding box center [80, 184] width 37 height 27
click at [120, 185] on div "A ✕" at bounding box center [120, 184] width 36 height 27
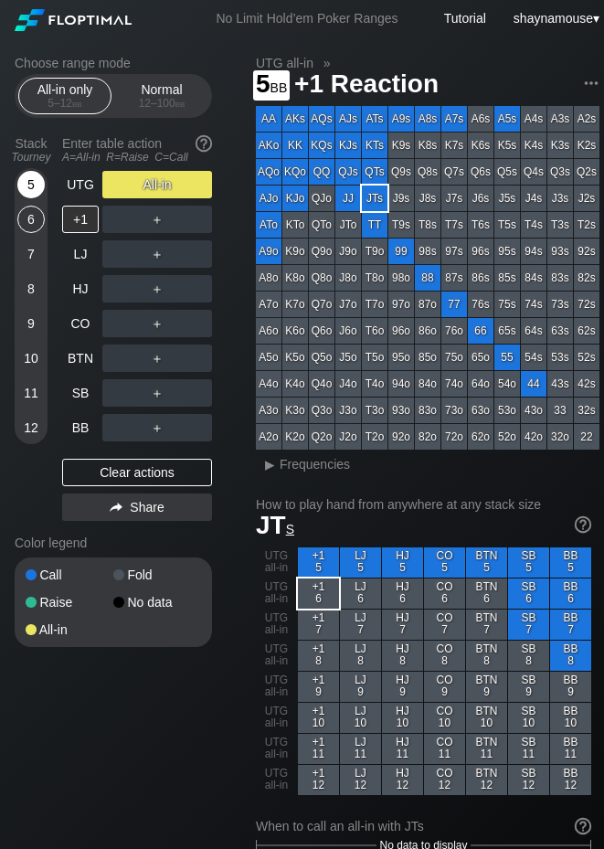
click at [29, 175] on div "5" at bounding box center [30, 184] width 27 height 27
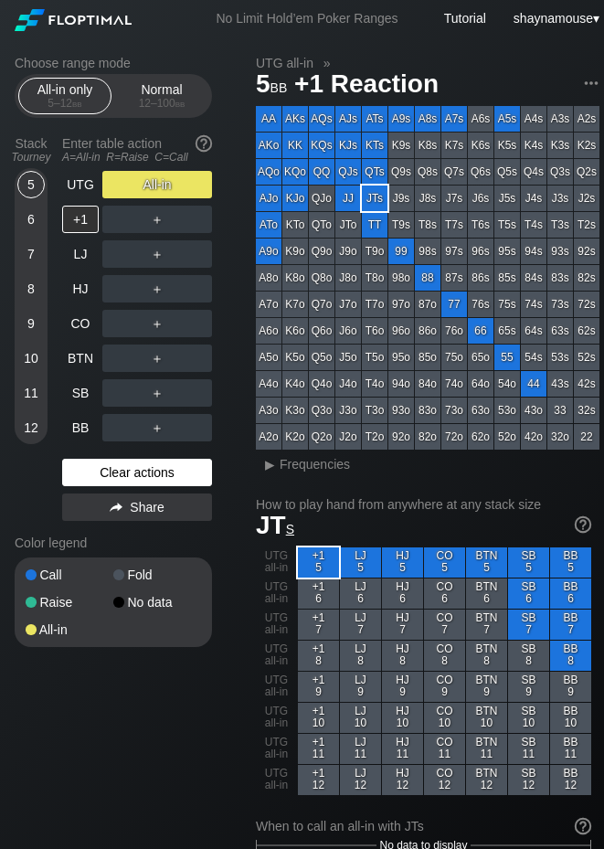
click at [142, 469] on div "Clear actions" at bounding box center [137, 472] width 150 height 27
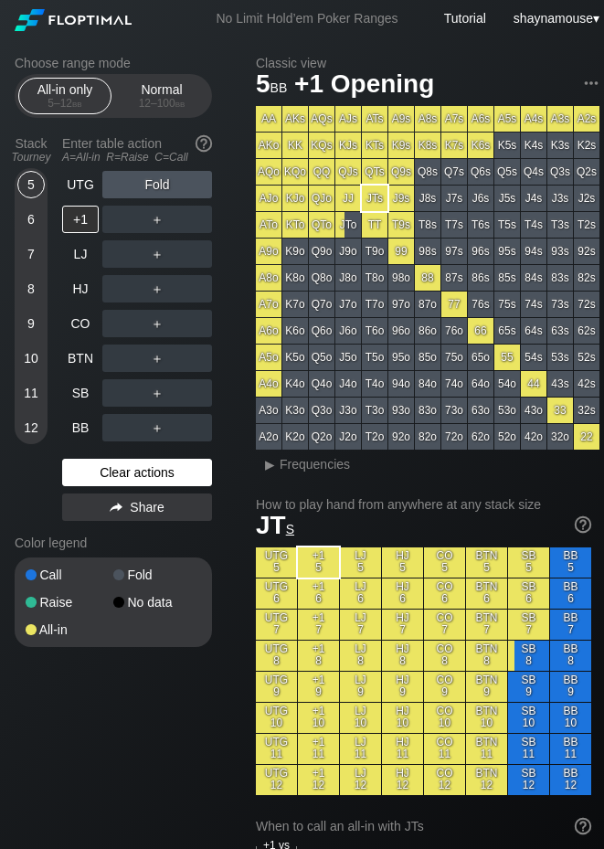
click at [141, 468] on div "Clear actions" at bounding box center [137, 472] width 150 height 27
